Goal: Task Accomplishment & Management: Use online tool/utility

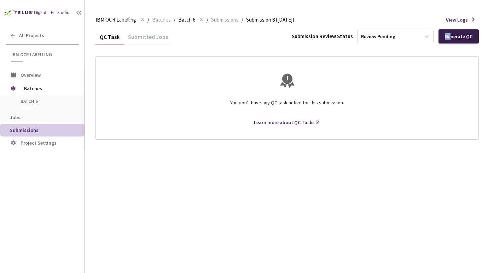
click at [447, 42] on div "Generate QC" at bounding box center [459, 36] width 40 height 14
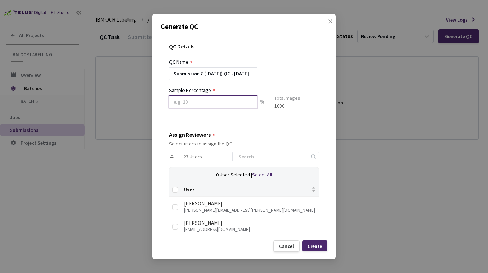
drag, startPoint x: 201, startPoint y: 103, endPoint x: 197, endPoint y: 111, distance: 8.6
click at [200, 105] on input at bounding box center [213, 102] width 88 height 13
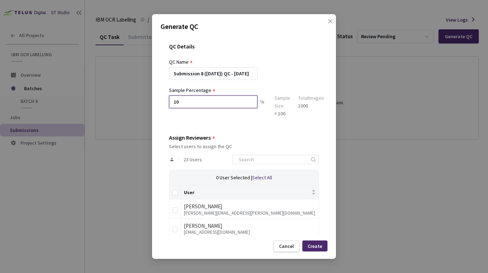
type input "10"
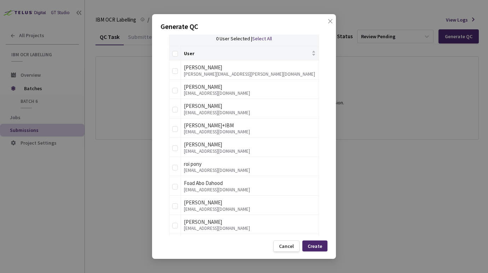
scroll to position [143, 0]
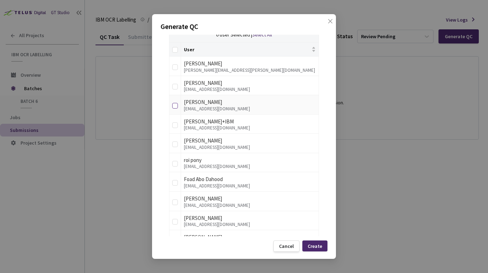
click at [176, 107] on input "checkbox" at bounding box center [175, 106] width 6 height 6
checkbox input "true"
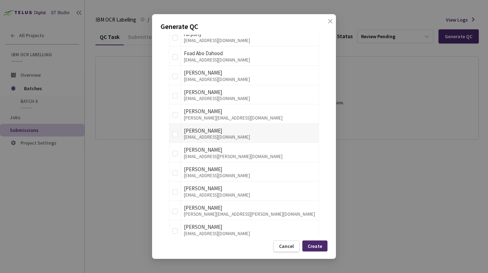
scroll to position [269, 0]
click at [175, 117] on label at bounding box center [175, 114] width 6 height 10
click at [175, 117] on input "checkbox" at bounding box center [175, 115] width 6 height 6
checkbox input "true"
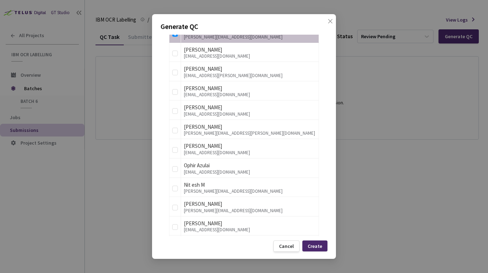
scroll to position [361, 0]
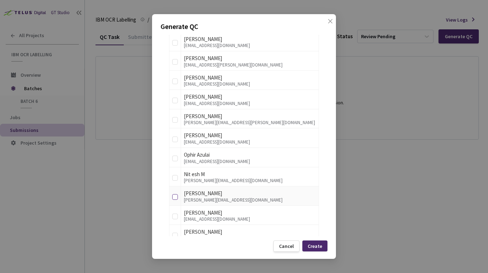
click at [173, 194] on input "checkbox" at bounding box center [175, 197] width 6 height 6
checkbox input "true"
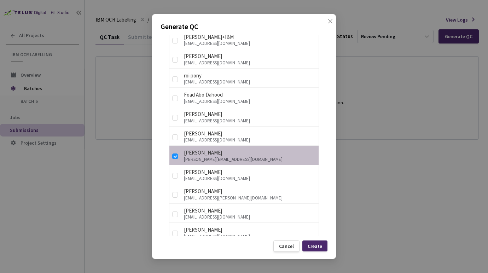
scroll to position [222, 0]
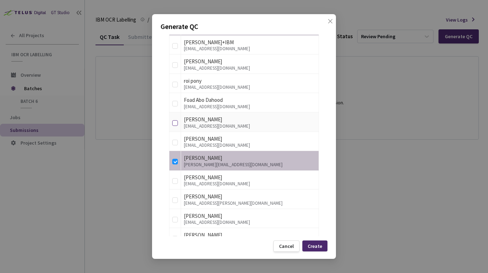
click at [175, 123] on input "checkbox" at bounding box center [175, 123] width 6 height 6
checkbox input "true"
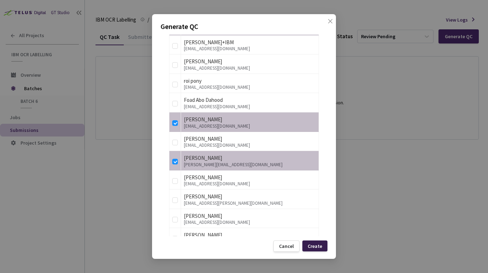
click at [312, 247] on div "Create" at bounding box center [315, 247] width 15 height 6
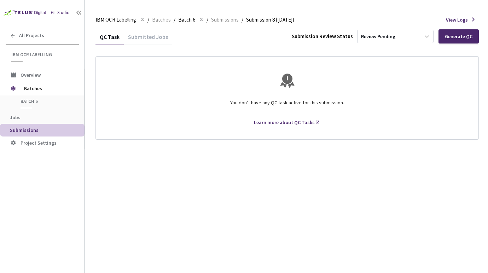
click at [142, 175] on div "QC Task Submitted Jobs Submission Review Status Review Pending Generate QC You …" at bounding box center [288, 150] width 384 height 245
click at [31, 102] on span "Batch 6" at bounding box center [47, 101] width 52 height 6
click at [29, 91] on span "Batches" at bounding box center [48, 88] width 48 height 14
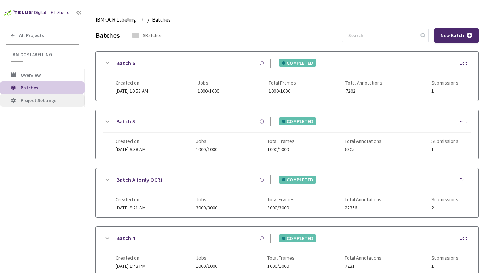
scroll to position [30, 0]
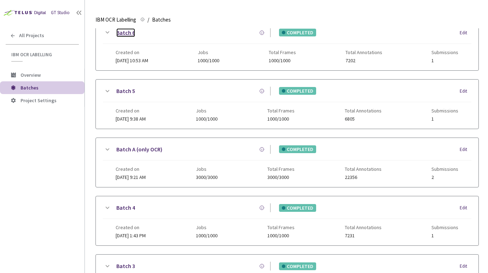
click at [125, 33] on link "Batch 6" at bounding box center [125, 32] width 19 height 9
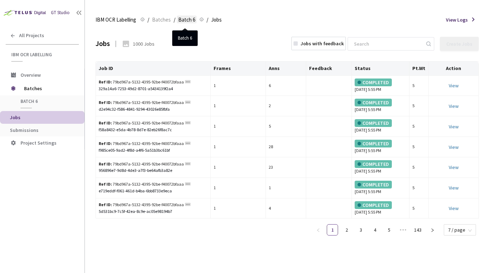
click at [185, 22] on span "Batch 6" at bounding box center [186, 20] width 17 height 8
click at [156, 21] on span "Batches" at bounding box center [161, 20] width 19 height 8
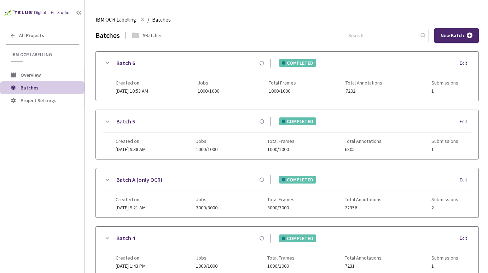
scroll to position [30, 0]
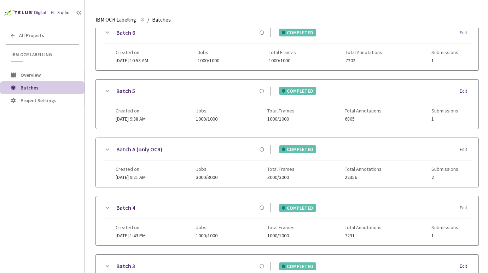
click at [127, 61] on span "16 Sep, 2025 at 10:53 AM" at bounding box center [132, 60] width 33 height 6
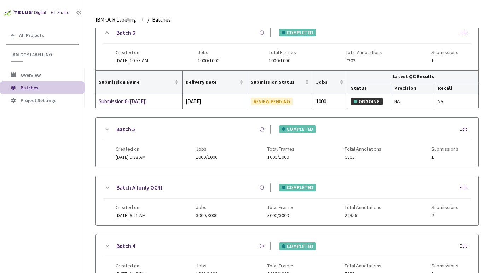
click at [121, 153] on div "Created on 16 Sep, 2025 at 9:38 AM" at bounding box center [131, 153] width 30 height 14
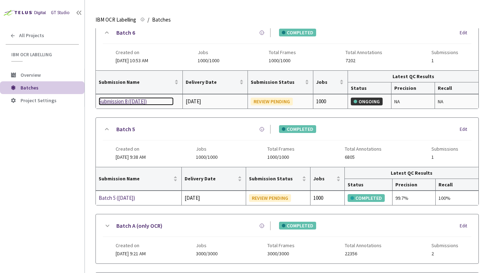
click at [103, 103] on div "Submission 8 ([DATE])" at bounding box center [136, 101] width 75 height 8
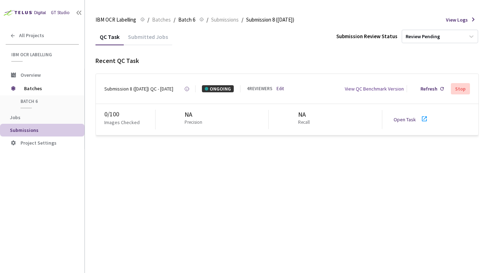
click at [425, 119] on icon at bounding box center [424, 118] width 5 height 5
